Goal: Navigation & Orientation: Find specific page/section

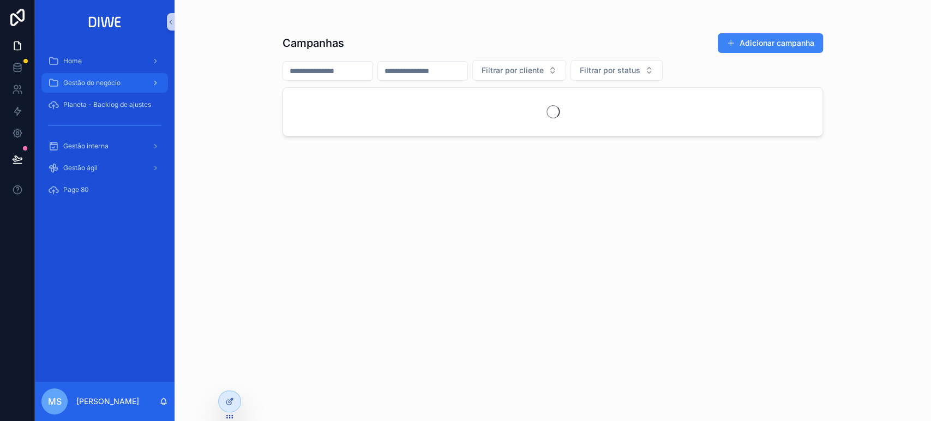
click at [113, 84] on span "Gestão do negócio" at bounding box center [91, 83] width 57 height 9
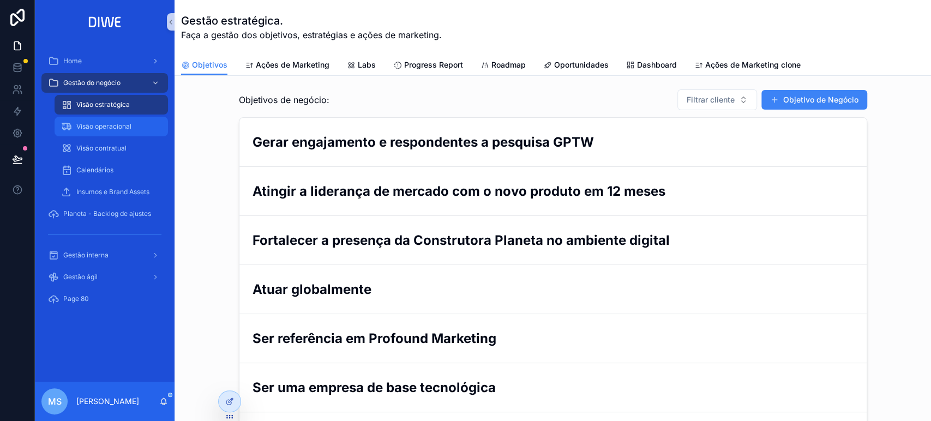
click at [118, 123] on span "Visão operacional" at bounding box center [103, 126] width 55 height 9
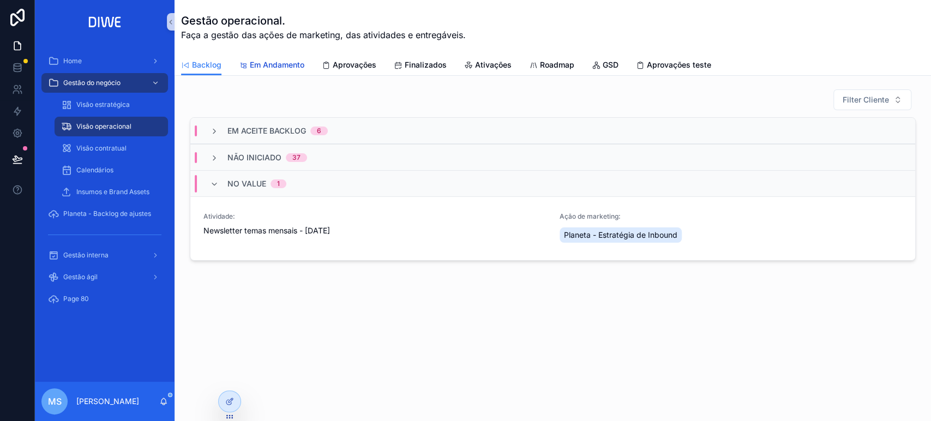
click at [268, 64] on span "Em Andamento" at bounding box center [277, 64] width 55 height 11
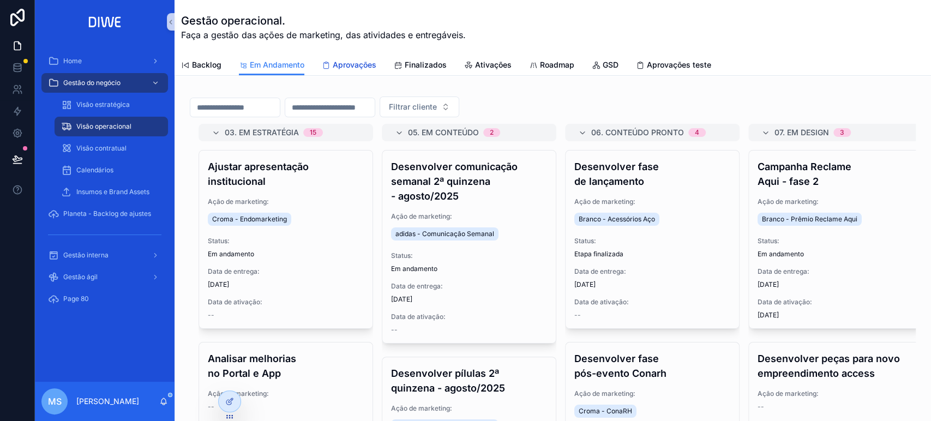
click at [372, 61] on span "Aprovações" at bounding box center [355, 64] width 44 height 11
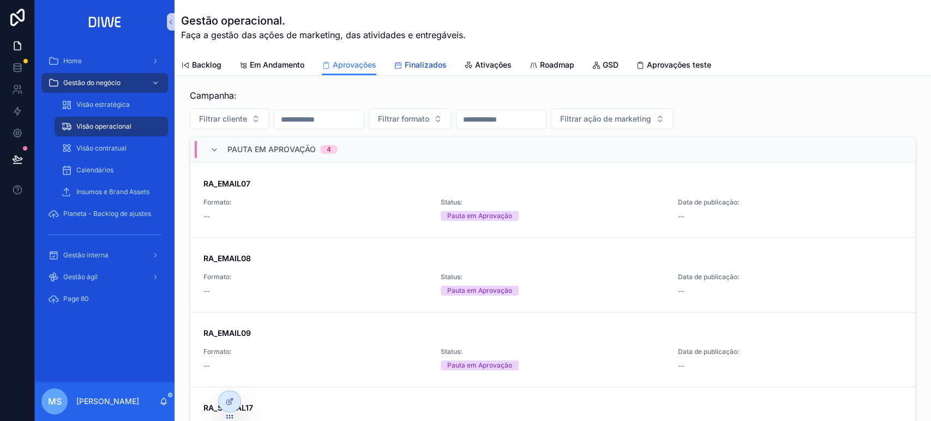
click at [420, 70] on link "Finalizados" at bounding box center [420, 66] width 53 height 22
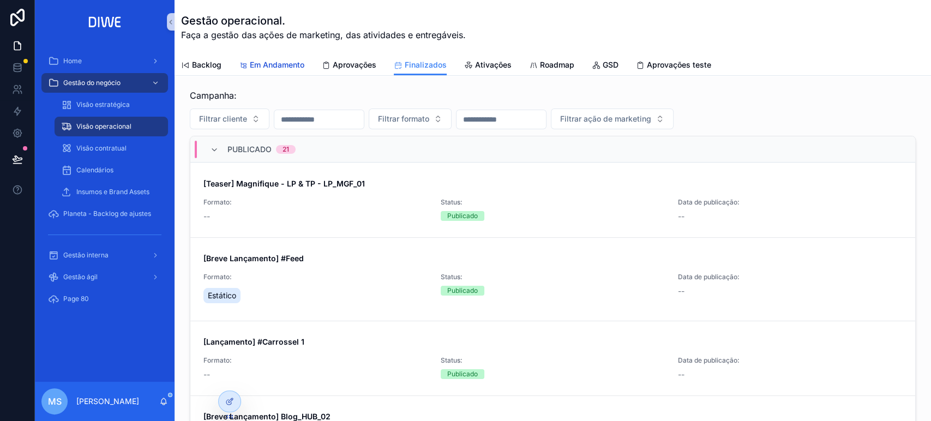
click at [250, 62] on span "Em Andamento" at bounding box center [277, 64] width 55 height 11
